Goal: Task Accomplishment & Management: Use online tool/utility

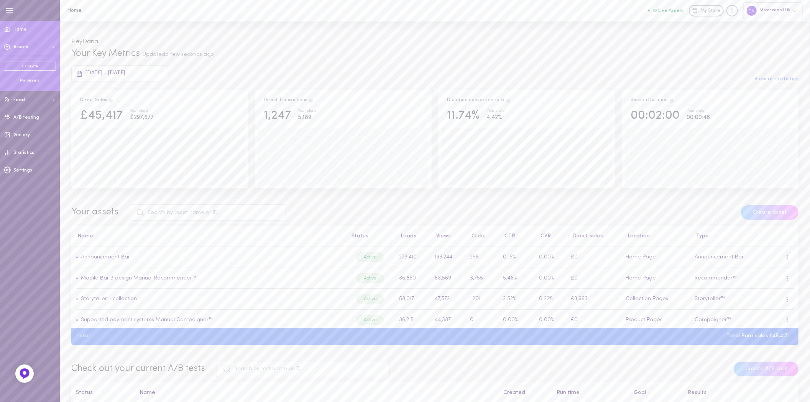
click at [30, 43] on button "Assets" at bounding box center [30, 47] width 60 height 18
click at [33, 80] on div "My Assets" at bounding box center [30, 81] width 52 height 6
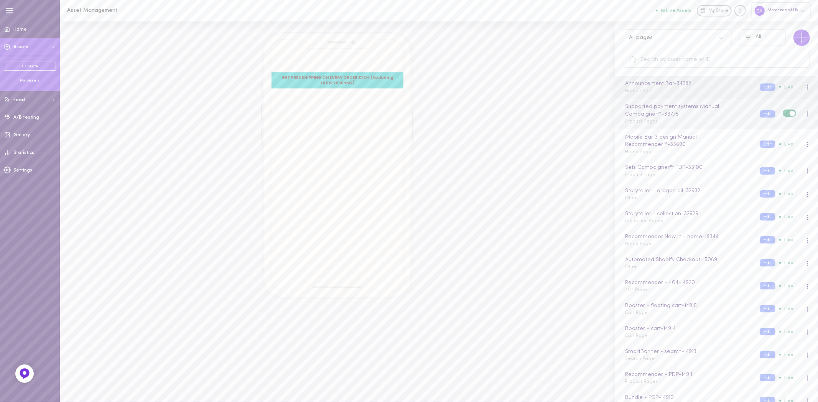
click at [680, 124] on div "Supported payment systems Manual Campaigner™ - 33775 Product Pages" at bounding box center [686, 114] width 135 height 23
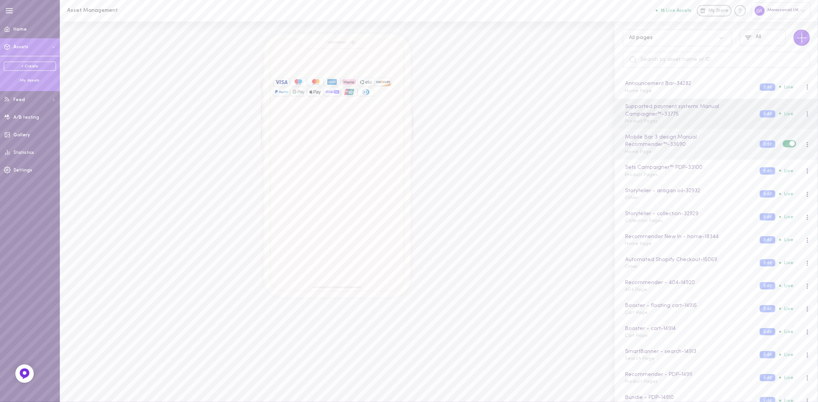
click at [678, 150] on div "Mobile Bar 3 design Manual Recommender™ - 33690 Home Page" at bounding box center [686, 144] width 135 height 23
click at [668, 141] on div "Mobile Bar 3 design Manual Recommender™ - 33690" at bounding box center [687, 141] width 129 height 16
click at [667, 151] on div "Mobile Bar 3 design Manual Recommender™ - 33690 Home Page Edit Live" at bounding box center [715, 144] width 203 height 31
click at [667, 151] on div "Mobile Bar 3 design Manual Recommender™ - 33690 Home Page" at bounding box center [686, 144] width 135 height 23
click at [761, 143] on button "Edit" at bounding box center [767, 144] width 16 height 7
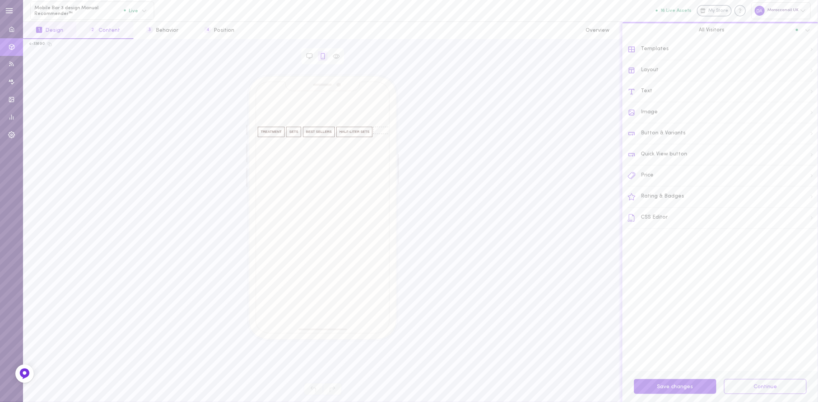
click at [108, 32] on button "2 Content" at bounding box center [104, 30] width 57 height 17
click at [218, 32] on button "4 Position" at bounding box center [219, 30] width 56 height 17
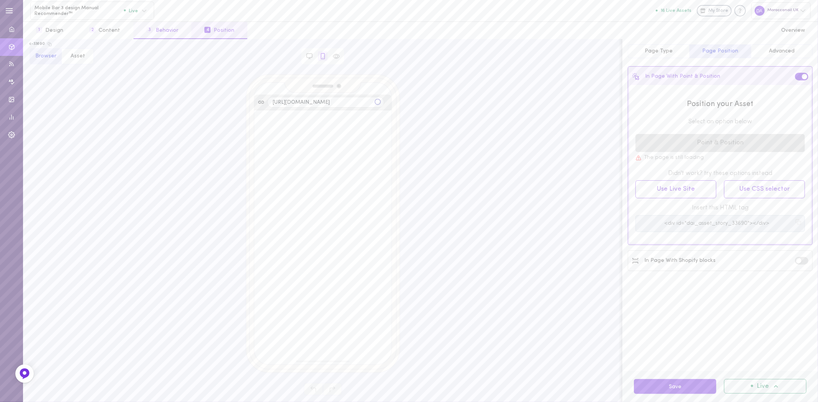
click at [162, 26] on button "3 Behavior" at bounding box center [162, 30] width 58 height 17
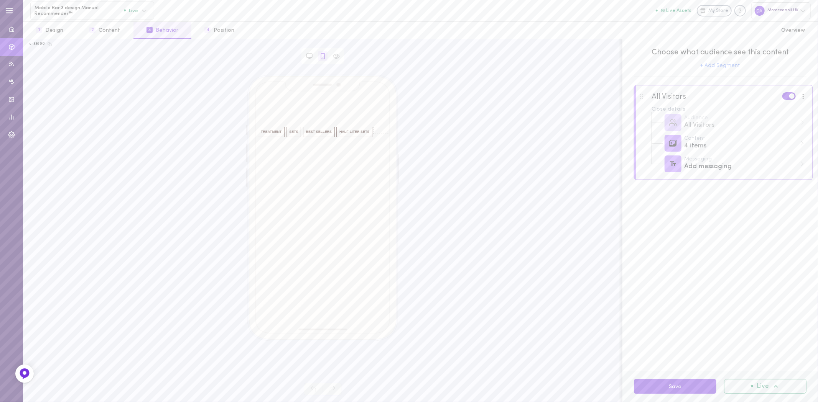
drag, startPoint x: 555, startPoint y: 182, endPoint x: 311, endPoint y: 79, distance: 264.8
click at [554, 181] on div "Treatment Shop Now Sets Shop Now Best sellers Shop Now Half-liter sets Shop Now…" at bounding box center [323, 224] width 586 height 298
click at [76, 57] on div "Browser Asset" at bounding box center [323, 56] width 594 height 16
click at [798, 28] on button "5 Overview" at bounding box center [793, 30] width 50 height 17
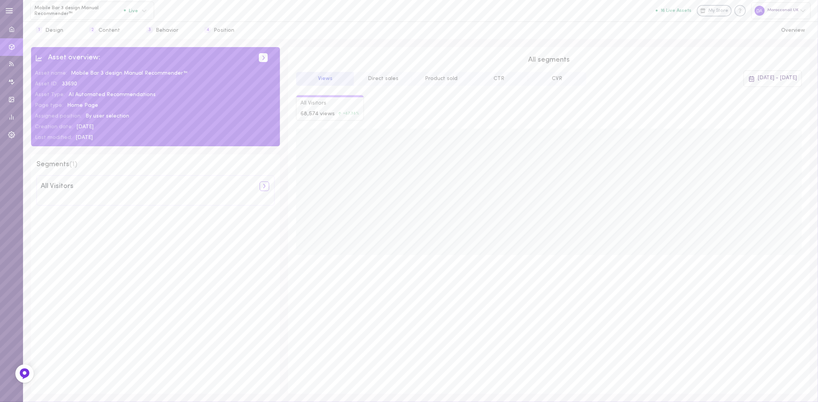
click at [390, 80] on button "Direct sales" at bounding box center [383, 79] width 58 height 14
click at [446, 75] on button "Product sold" at bounding box center [441, 79] width 58 height 14
click at [497, 76] on button "CTR" at bounding box center [499, 79] width 58 height 14
click at [560, 78] on button "CVR" at bounding box center [557, 79] width 58 height 14
click at [327, 78] on button "Views" at bounding box center [325, 79] width 58 height 14
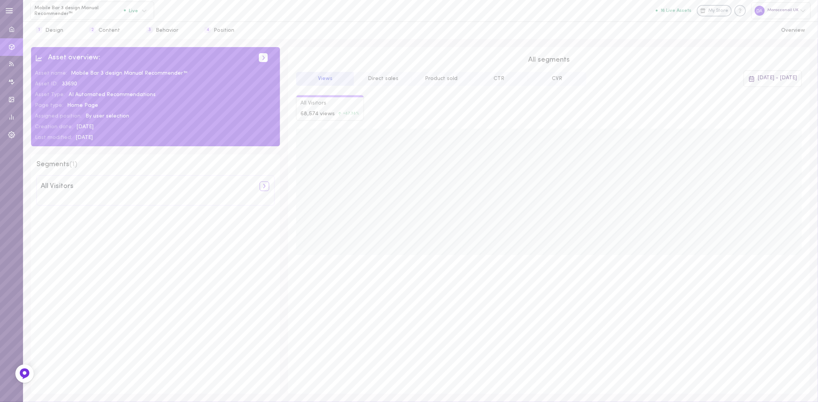
click at [327, 116] on span "68,574 Views" at bounding box center [317, 114] width 34 height 8
click at [327, 117] on span "68,574 Views" at bounding box center [317, 114] width 34 height 8
